Goal: Task Accomplishment & Management: Use online tool/utility

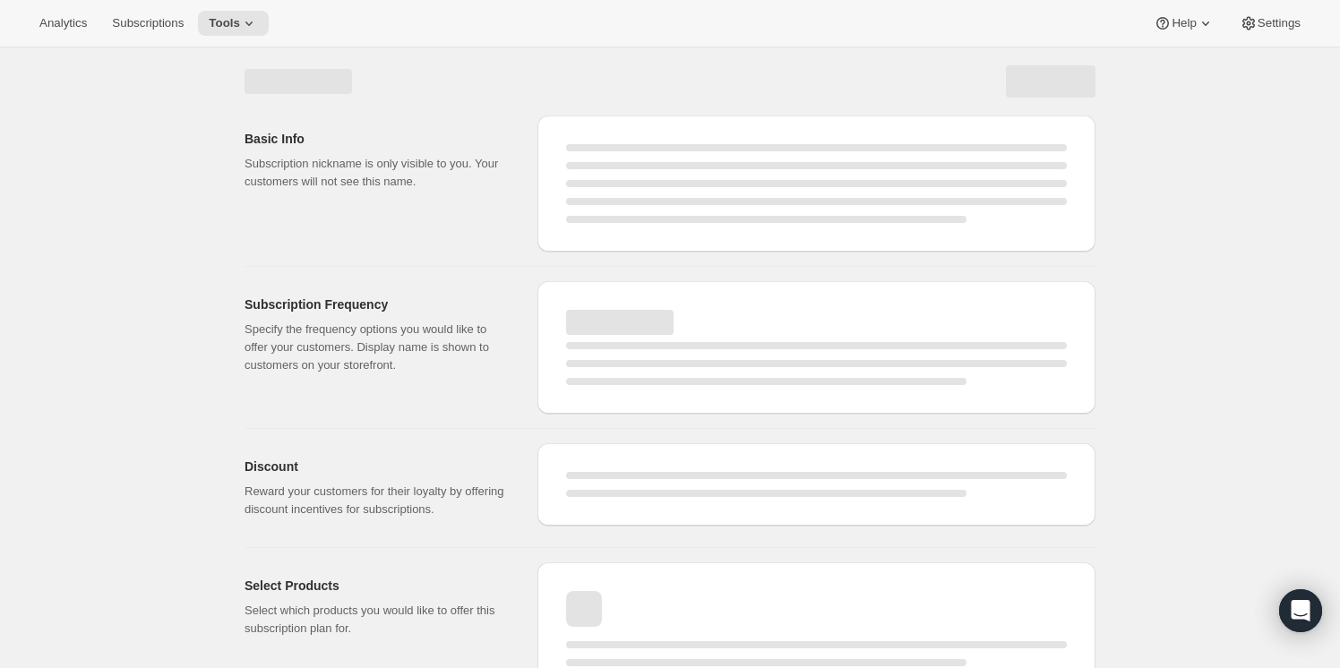
select select "WEEK"
select select "MONTH"
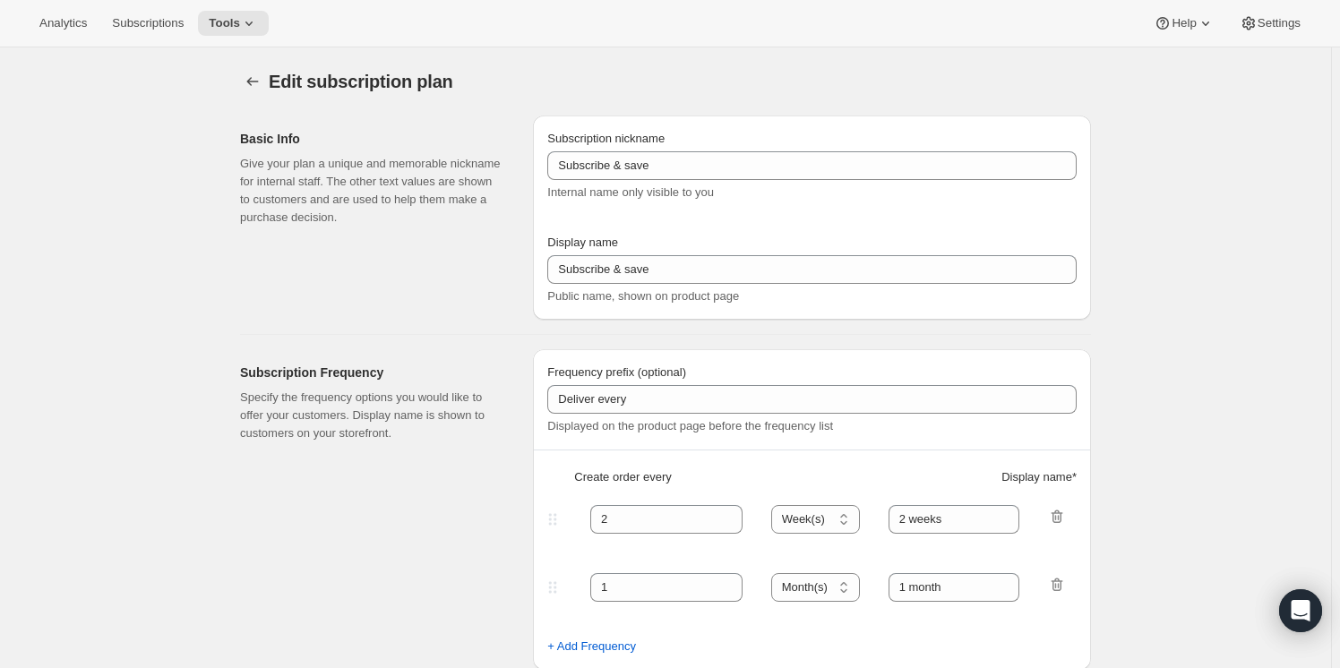
type input "[PLEASE DO NOT CHANGE WITHOUT SUPPORT FROM AWTOMIC TEAM] Subscribe & save (67 -…"
type input "Subscribe & Save"
type input "4"
type input "4 weeks"
select select "WEEK"
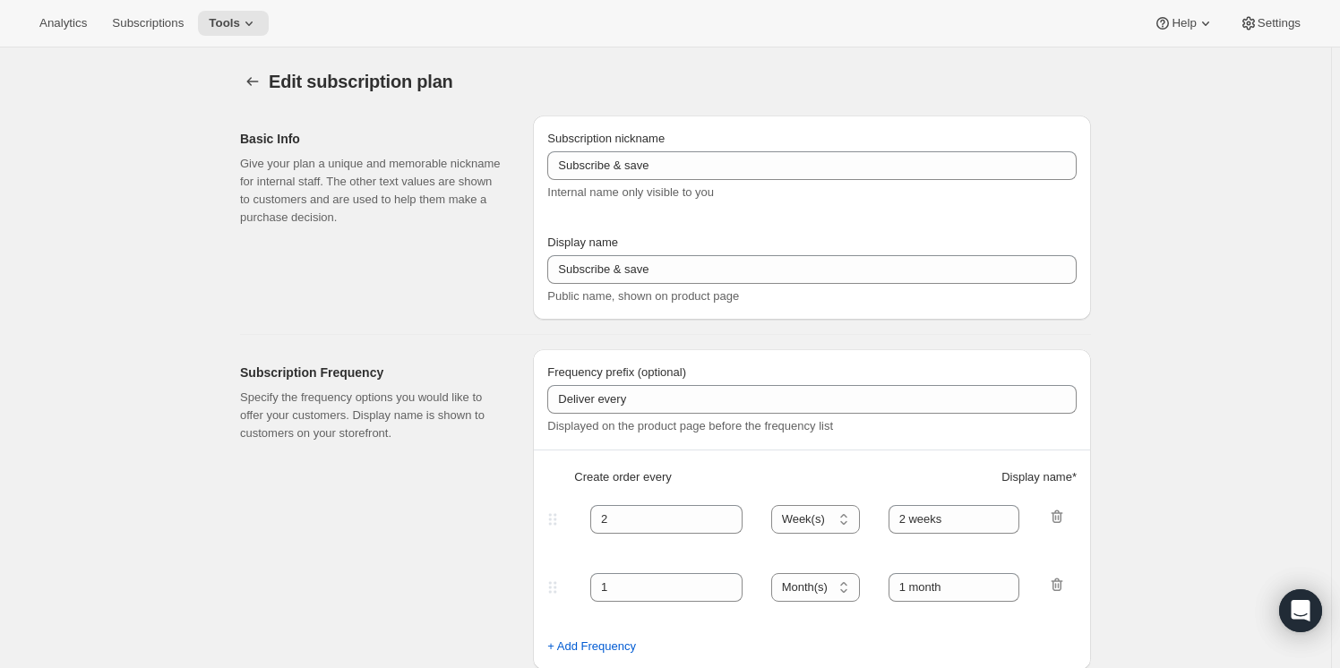
type input "1 week"
select select "WEEK"
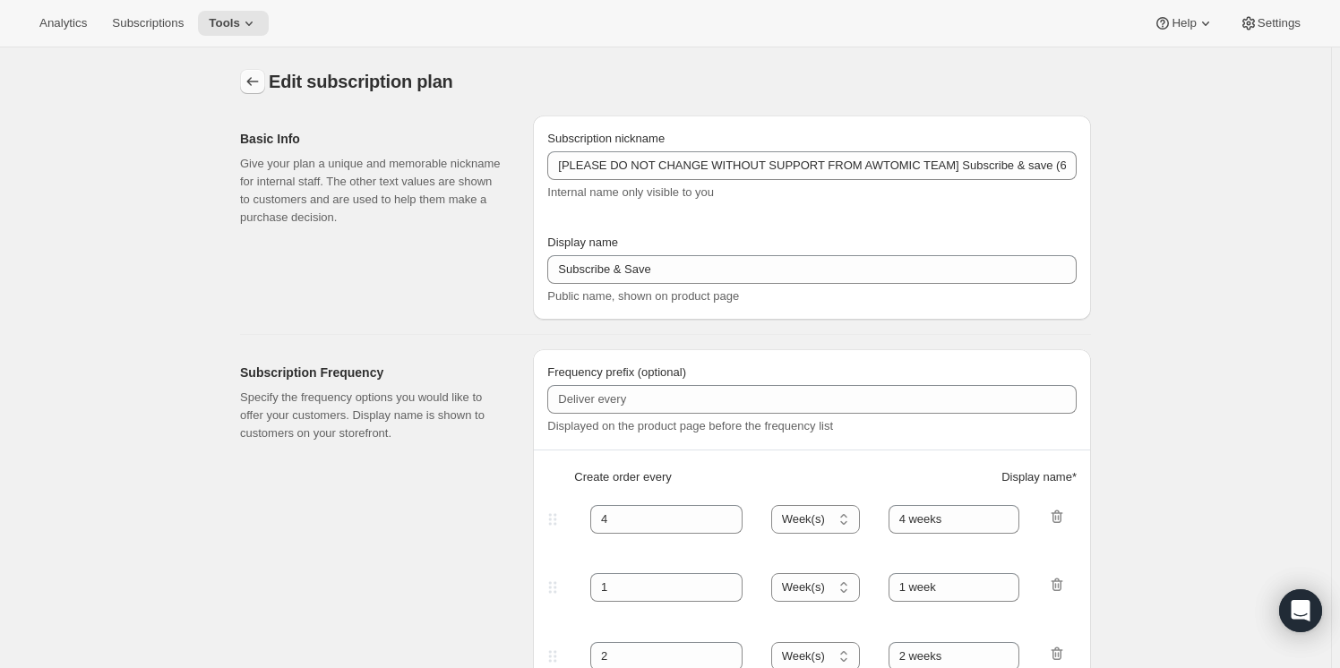
click at [256, 83] on icon "Subscription plans" at bounding box center [253, 82] width 18 height 18
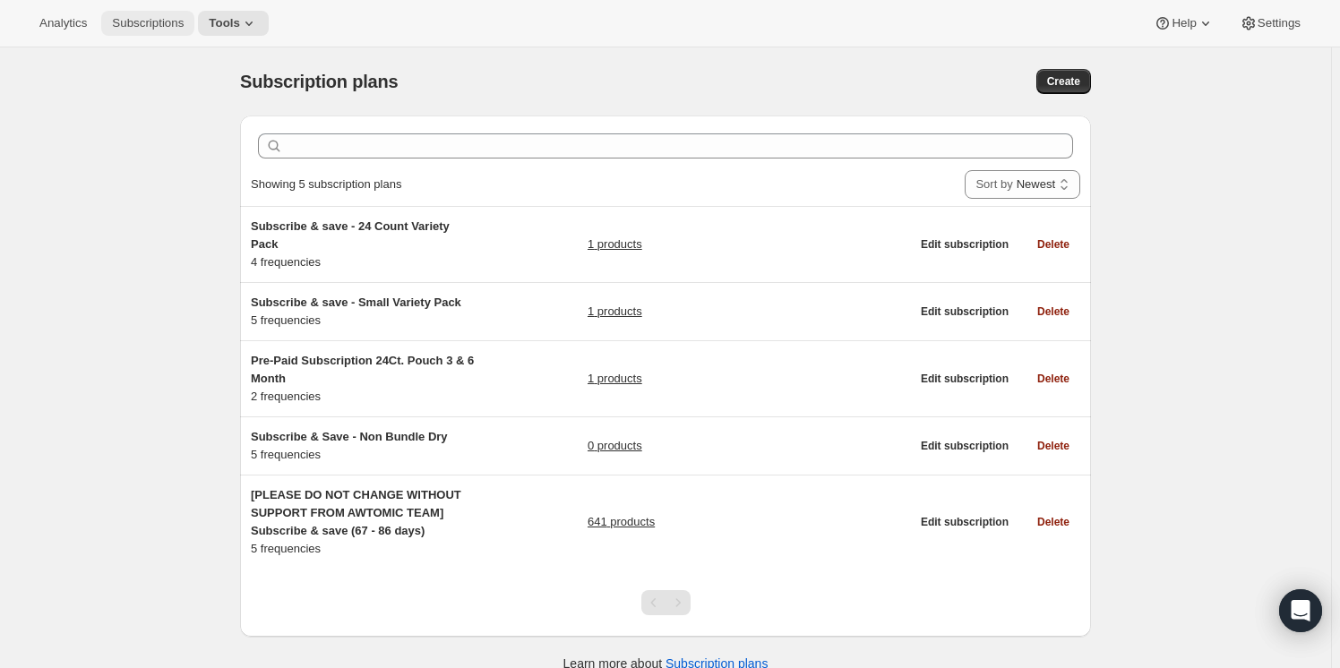
click at [167, 25] on span "Subscriptions" at bounding box center [148, 23] width 72 height 14
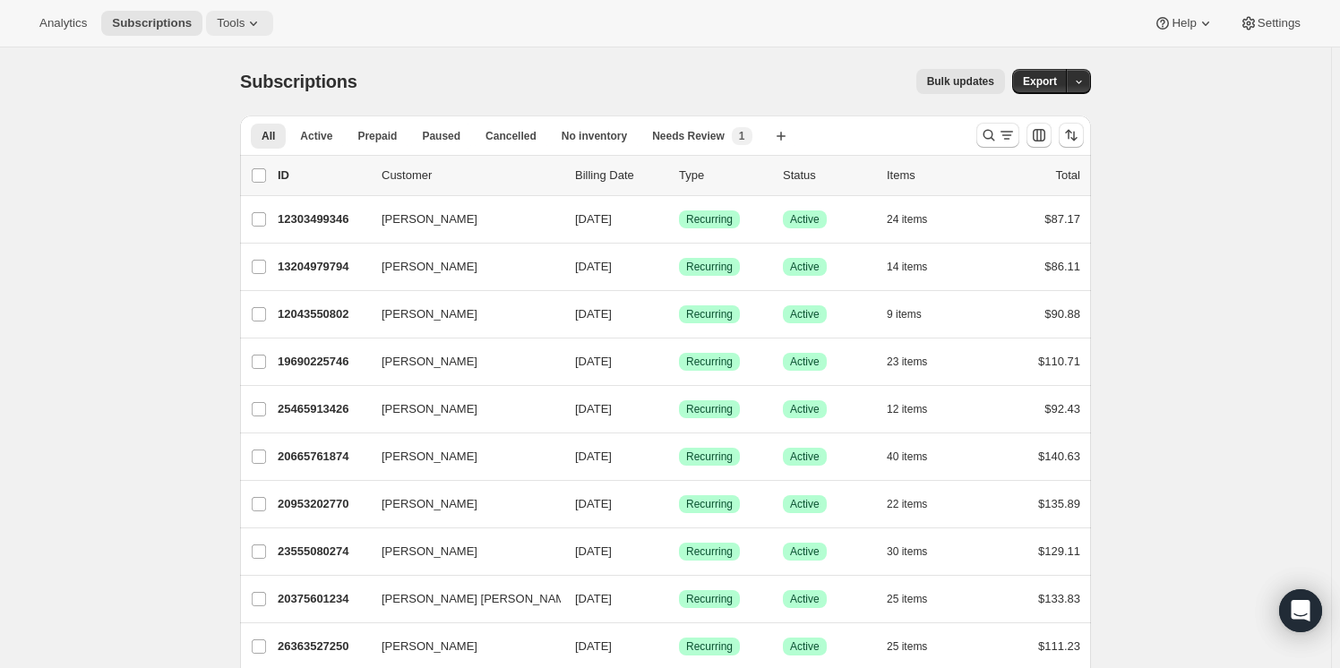
click at [217, 18] on span "Tools" at bounding box center [231, 23] width 28 height 14
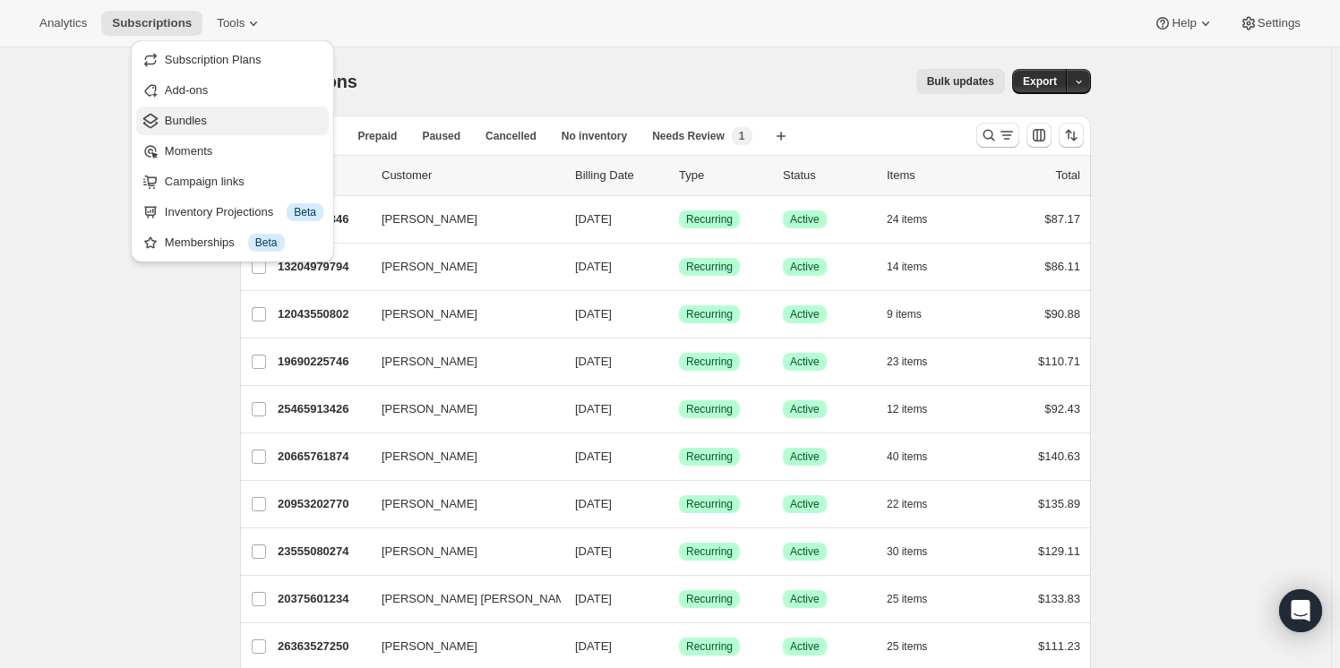
click at [179, 117] on span "Bundles" at bounding box center [186, 120] width 42 height 13
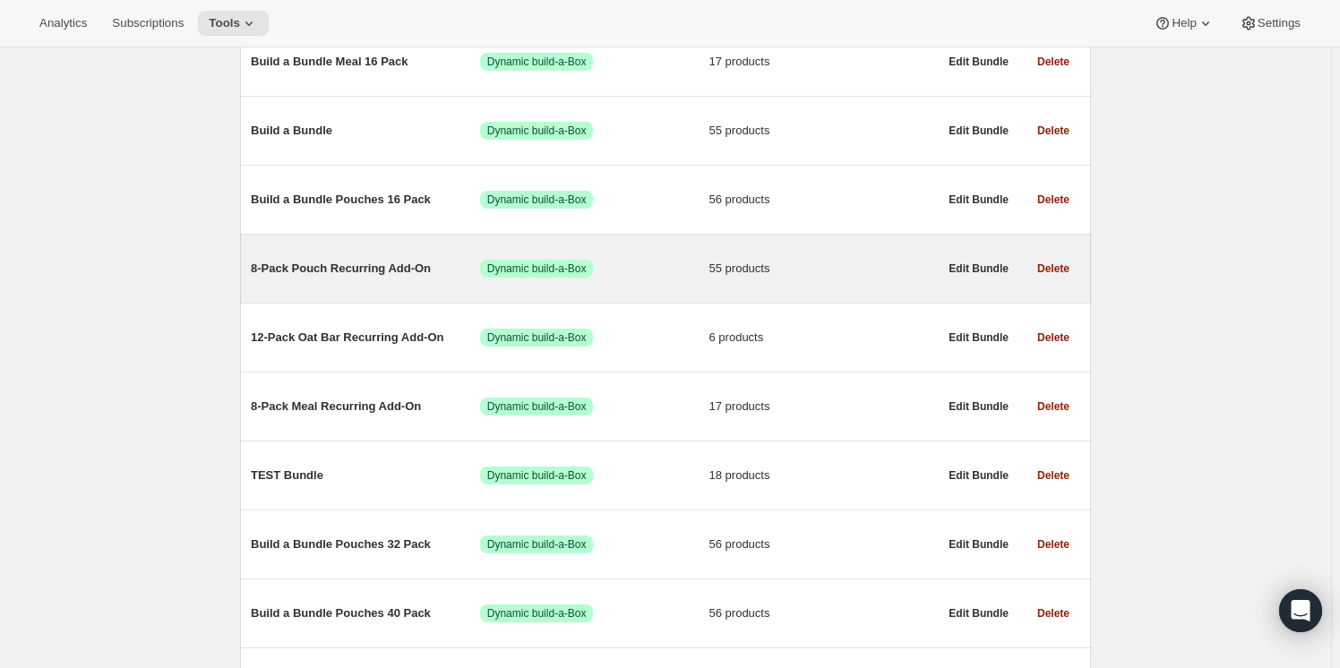
scroll to position [244, 0]
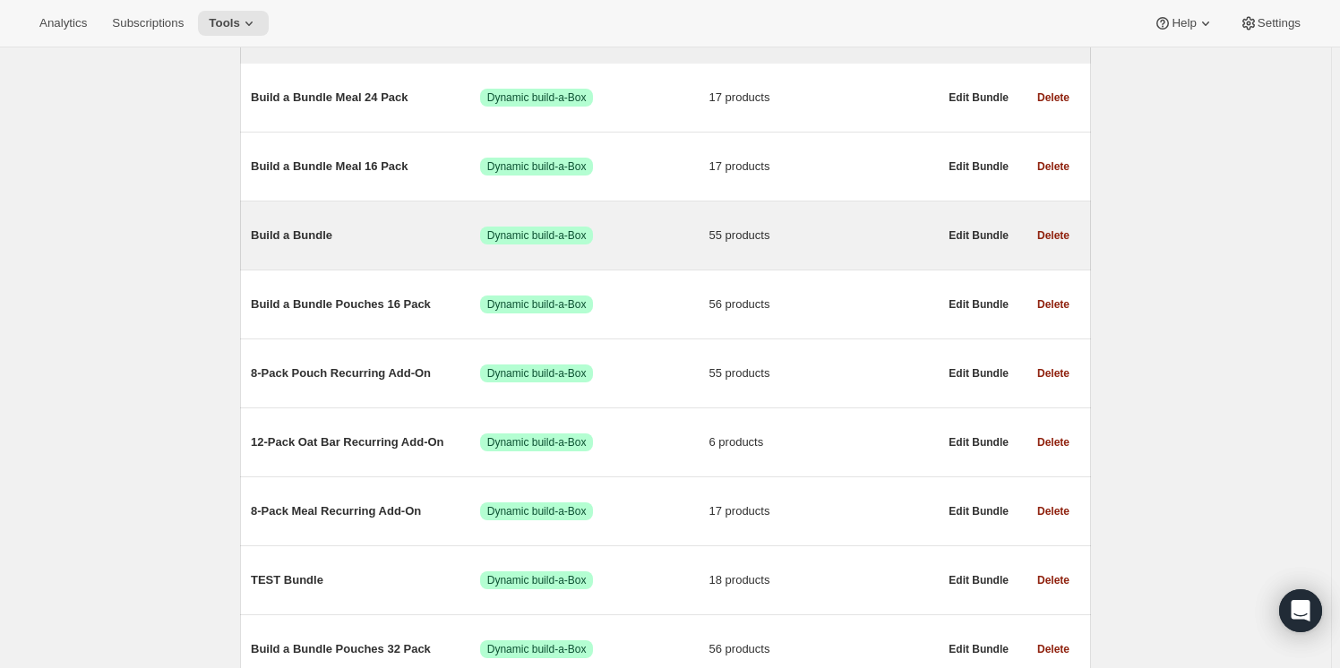
click at [296, 235] on span "Build a Bundle" at bounding box center [365, 236] width 229 height 18
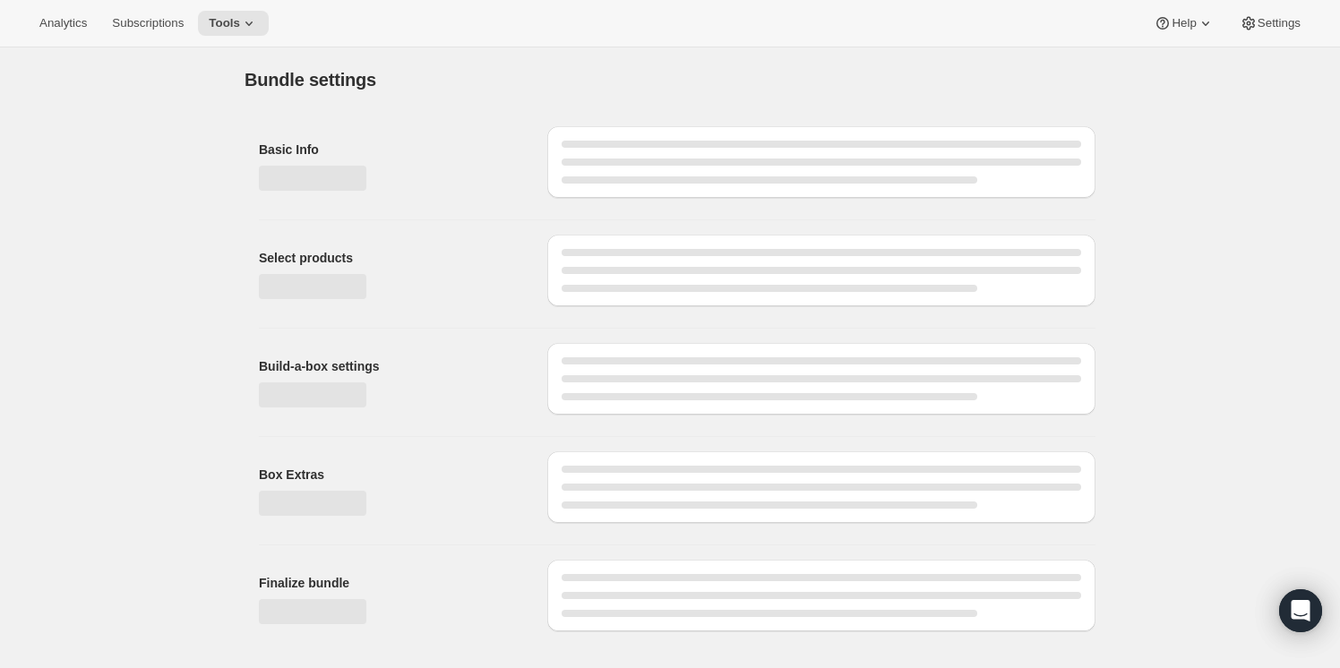
type input "Build a Bundle"
checkbox input "true"
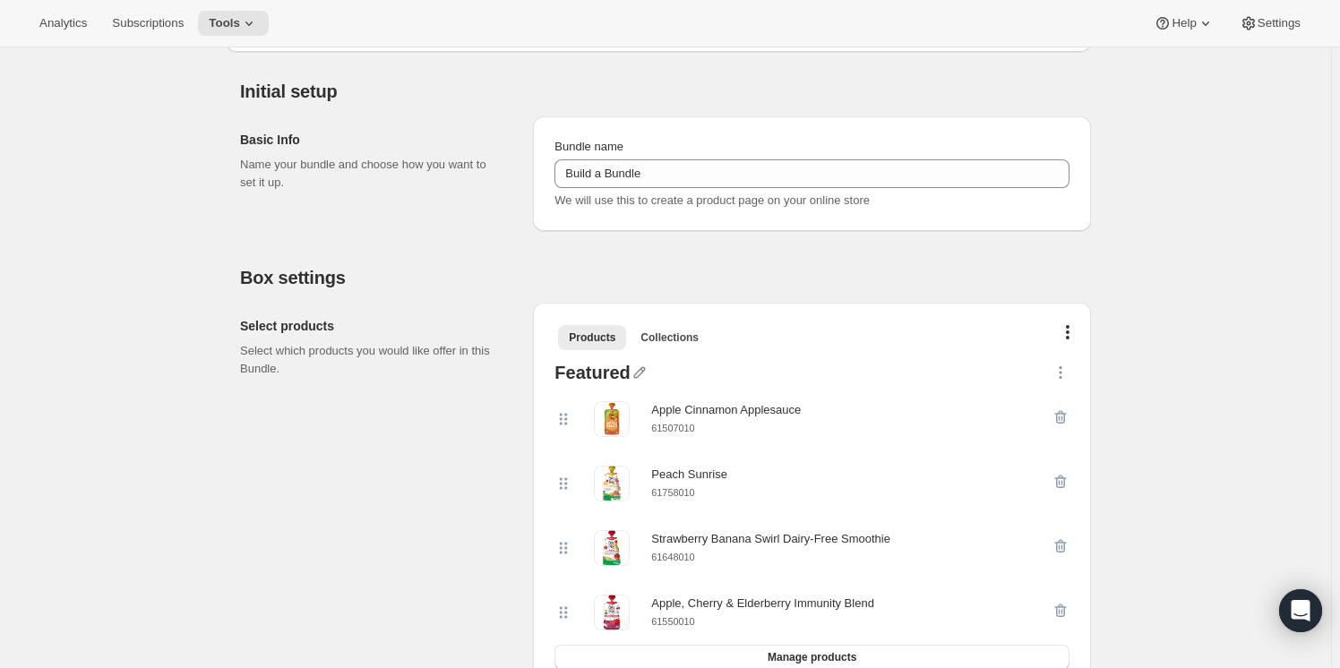
scroll to position [244, 0]
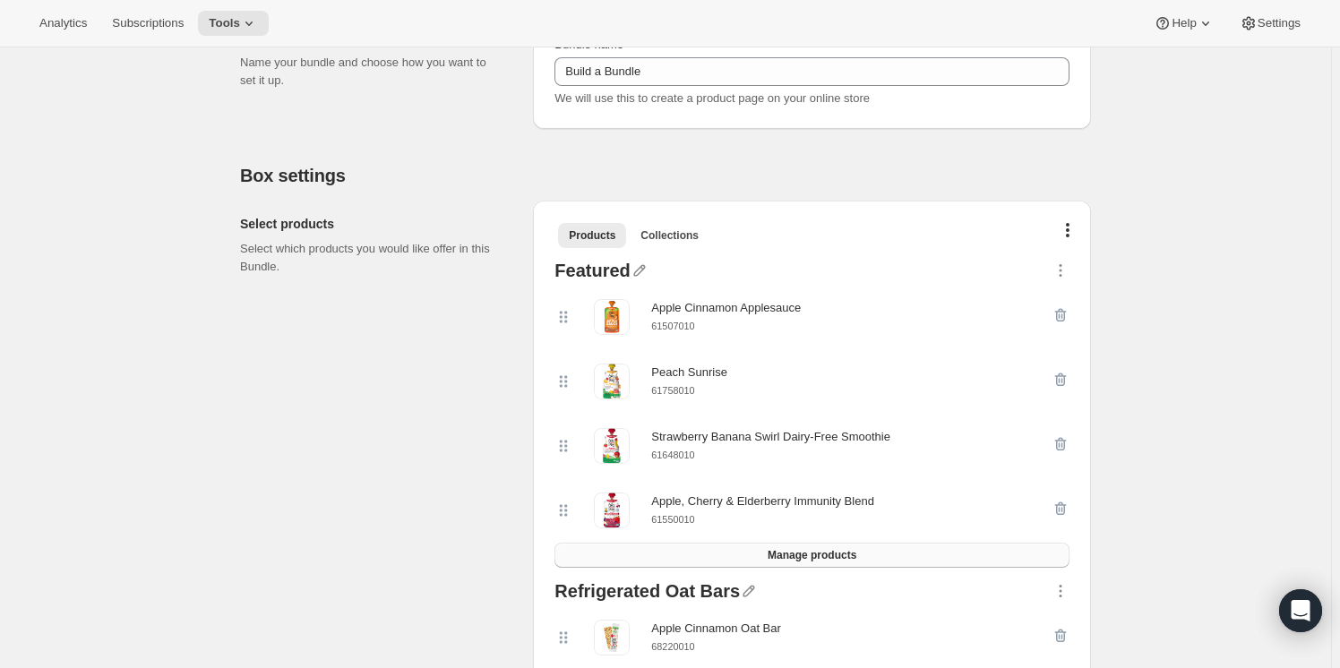
click at [787, 545] on button "Manage products" at bounding box center [811, 555] width 515 height 25
click at [641, 267] on icon "button" at bounding box center [639, 271] width 12 height 12
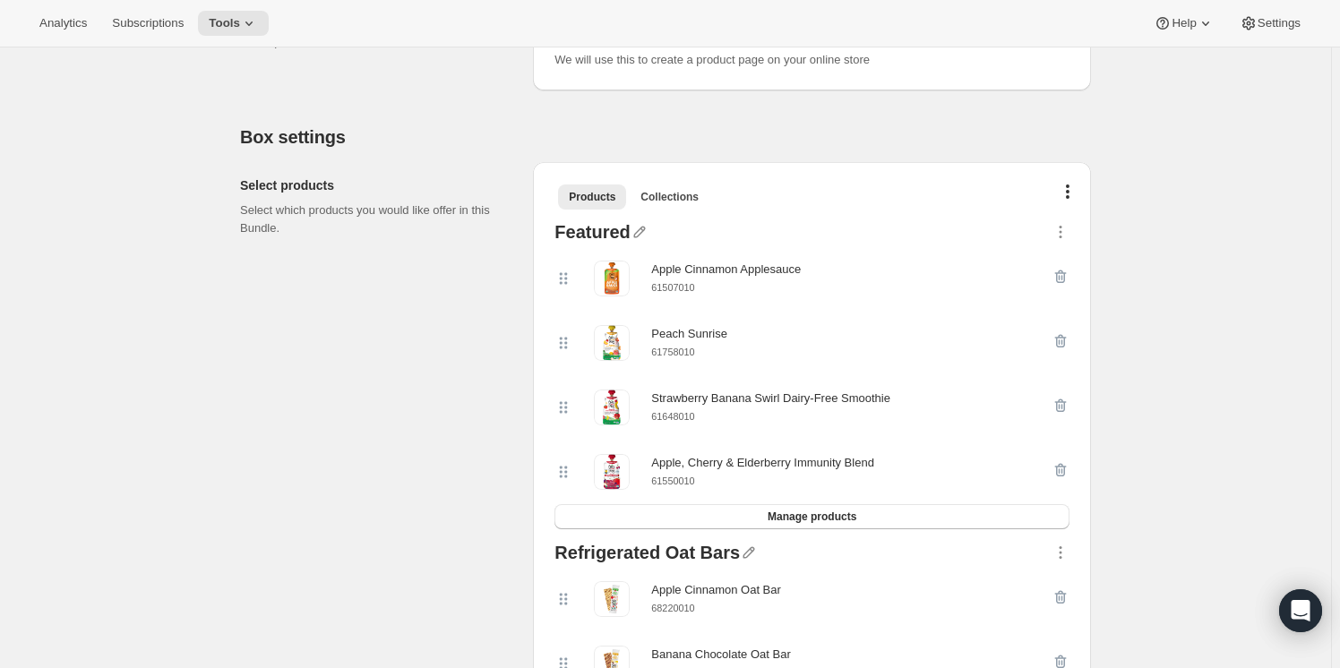
scroll to position [0, 0]
